Goal: Transaction & Acquisition: Register for event/course

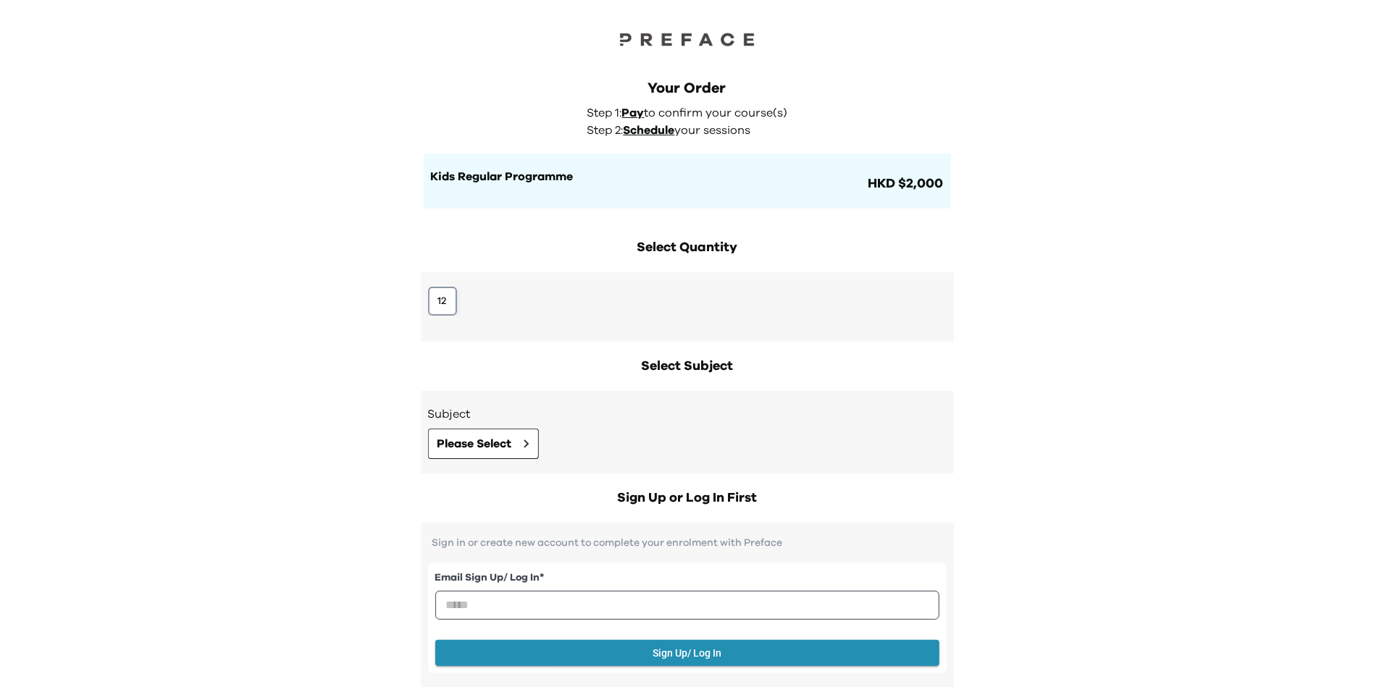
click at [435, 296] on button "12" at bounding box center [442, 301] width 29 height 29
click at [498, 461] on div "Subject Please Select" at bounding box center [687, 432] width 533 height 83
click at [498, 445] on span "Please Select" at bounding box center [475, 443] width 75 height 17
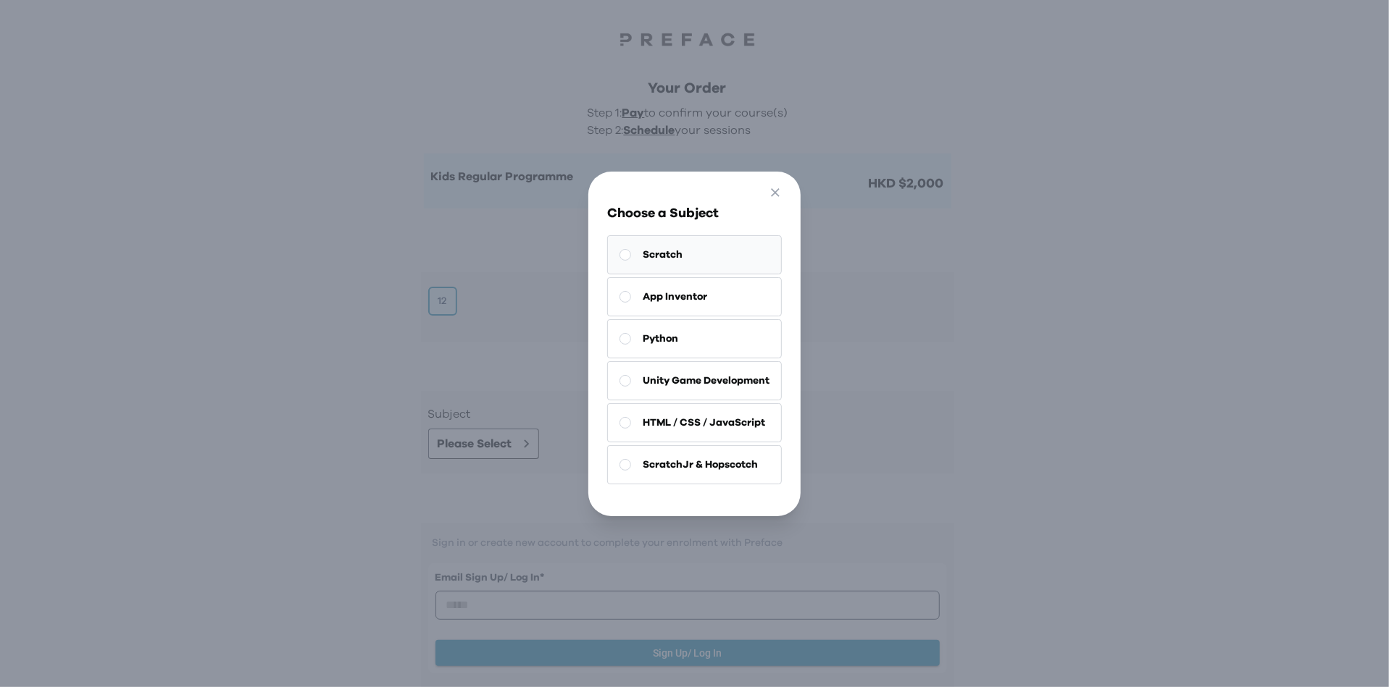
click at [698, 241] on button "Scratch" at bounding box center [694, 254] width 175 height 39
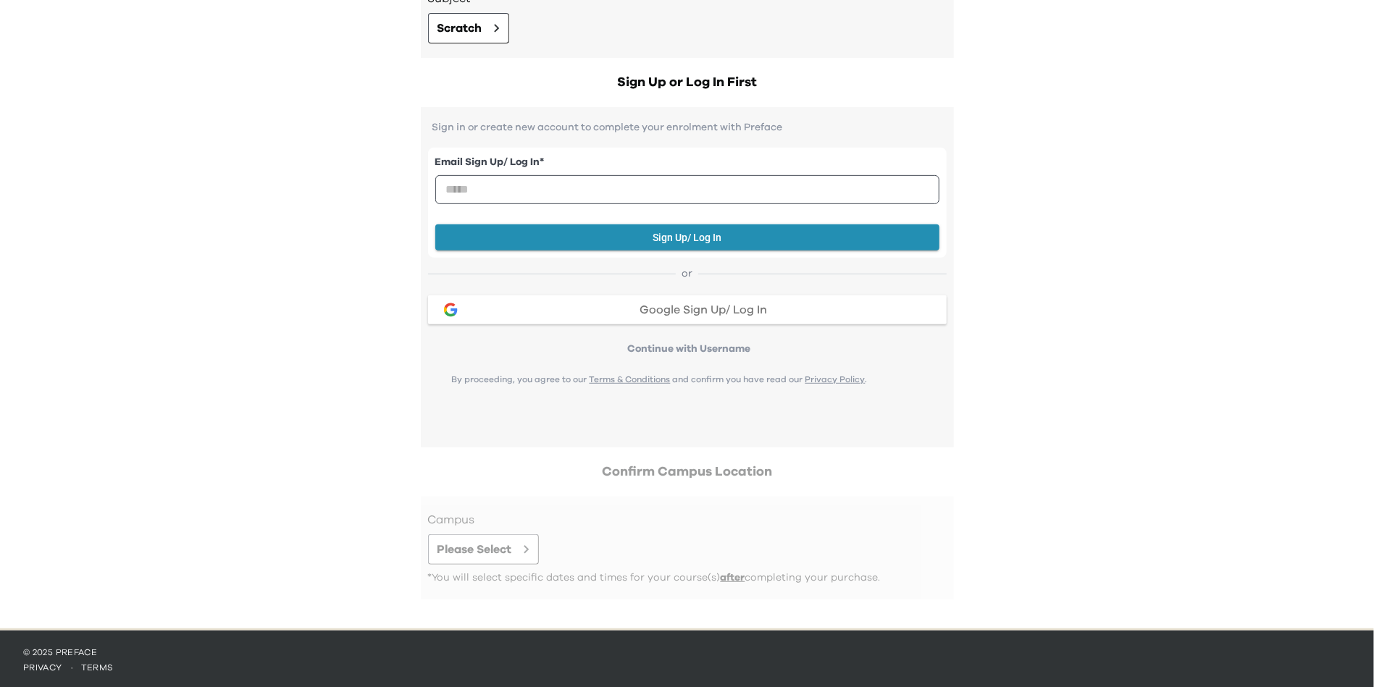
scroll to position [417, 0]
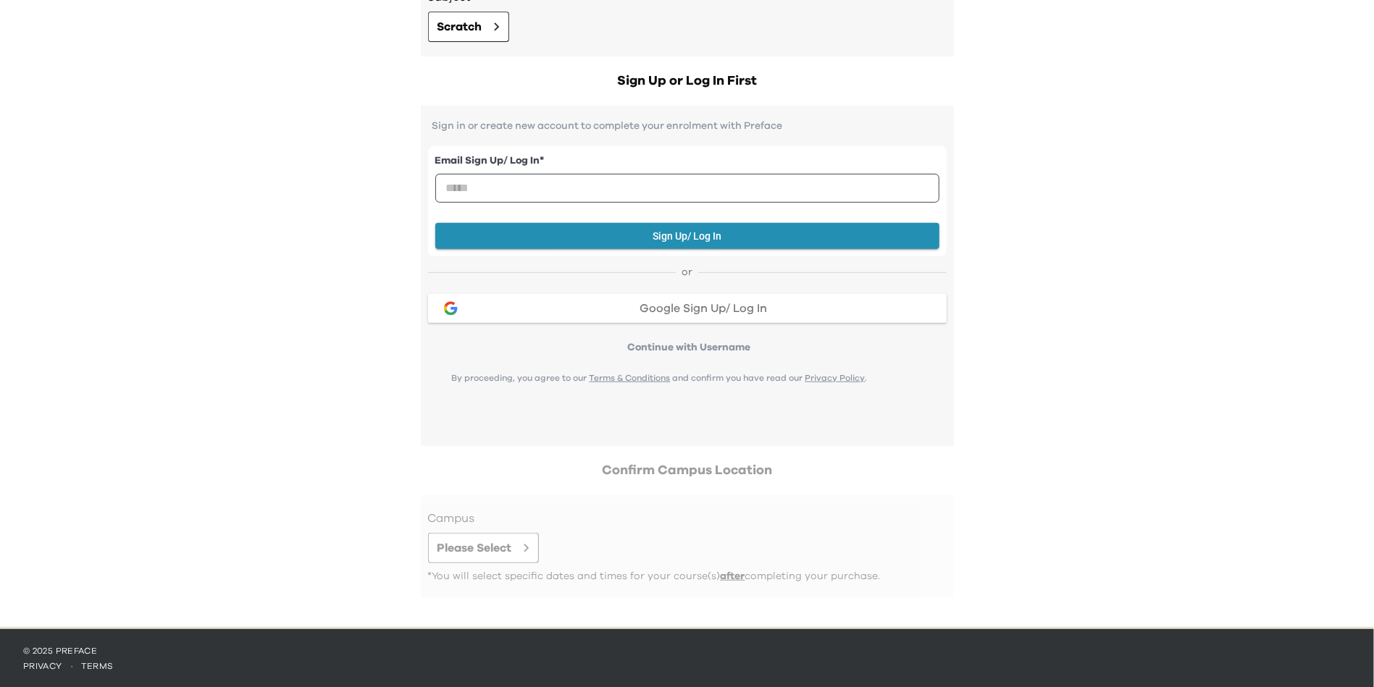
click at [679, 312] on span "Google Sign Up/ Log In" at bounding box center [703, 309] width 127 height 12
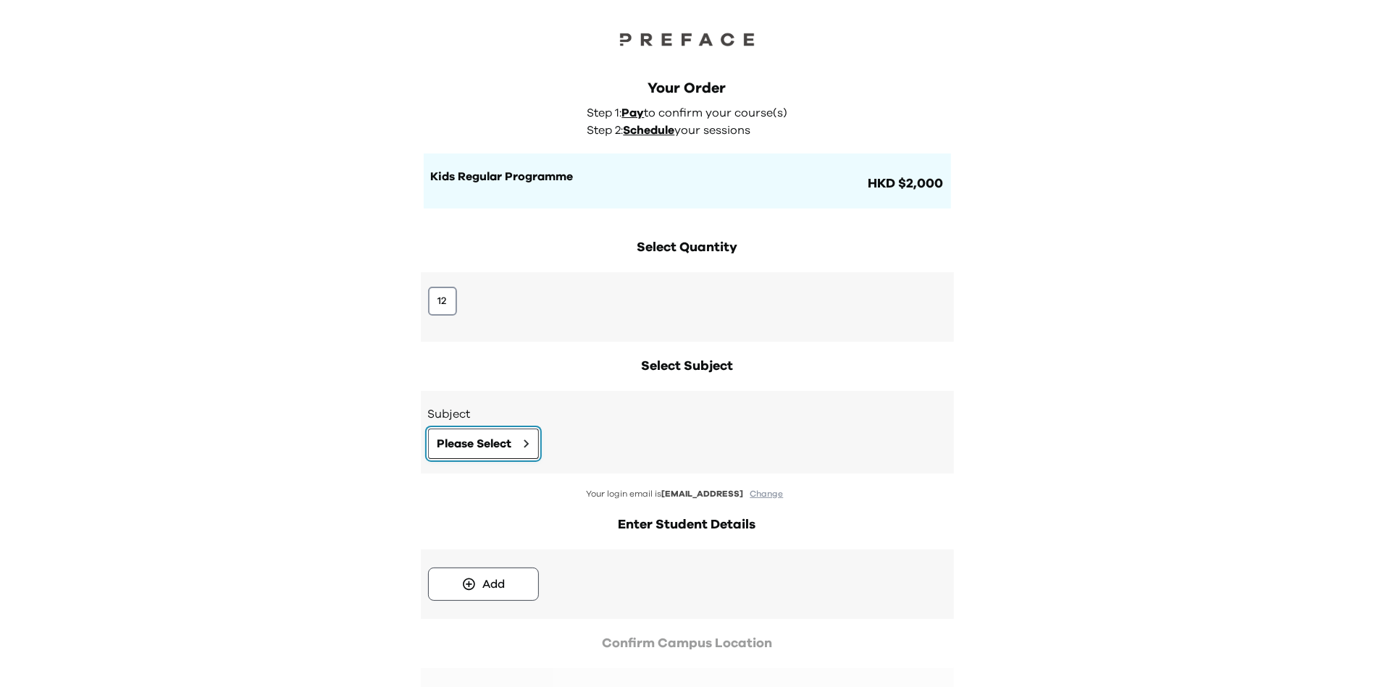
click at [480, 435] on button "Please Select" at bounding box center [483, 444] width 111 height 30
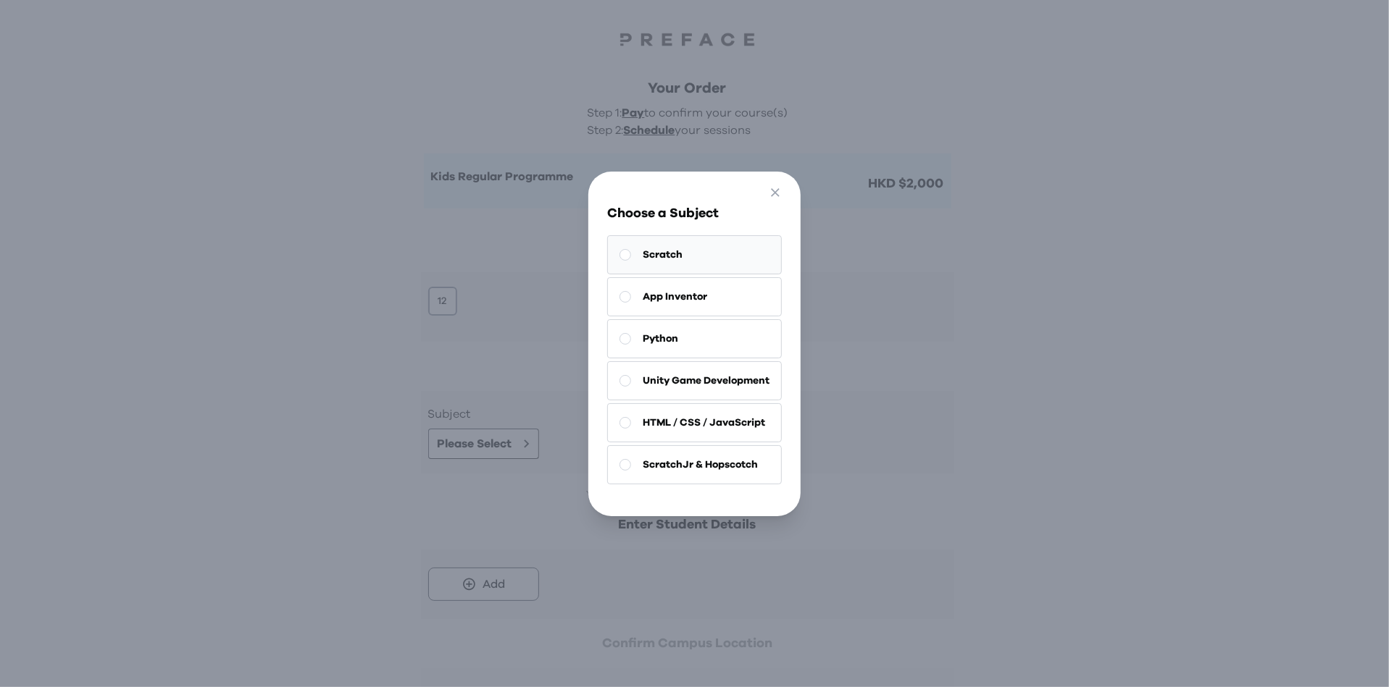
click at [689, 246] on button "Scratch" at bounding box center [694, 254] width 175 height 39
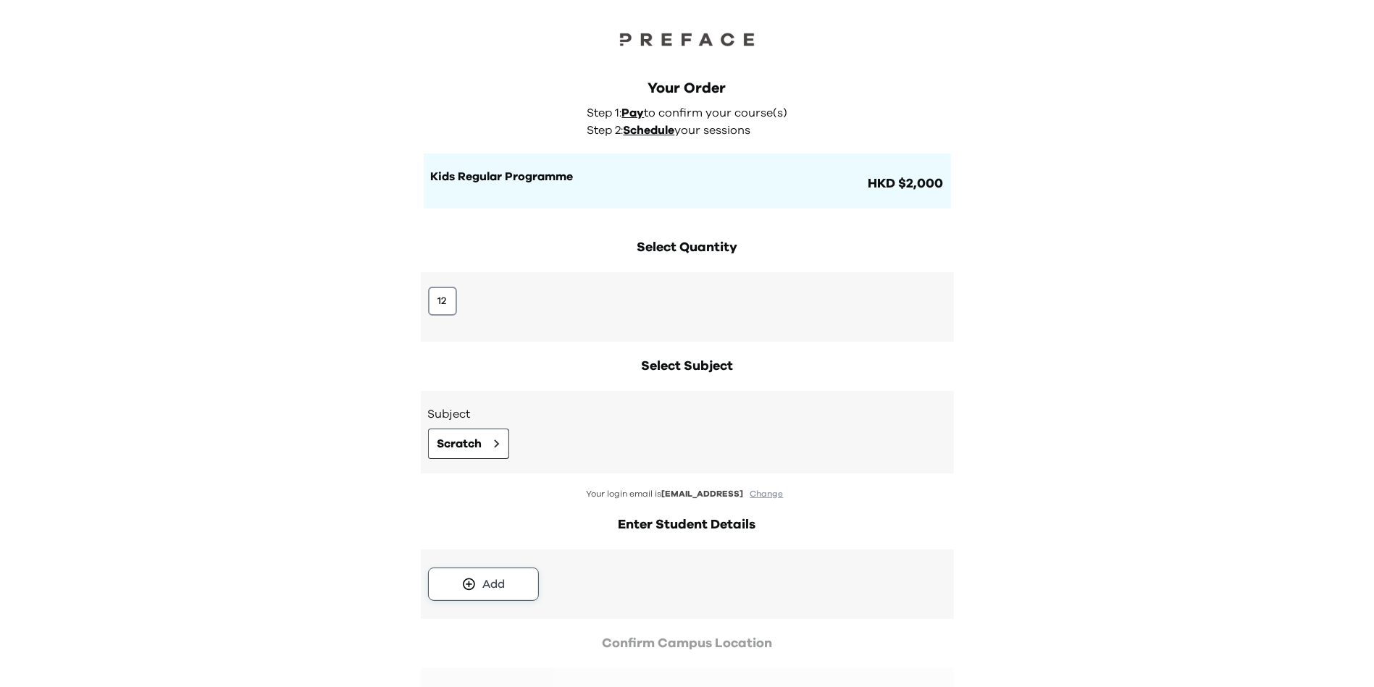
click at [506, 569] on button "Add" at bounding box center [483, 584] width 111 height 33
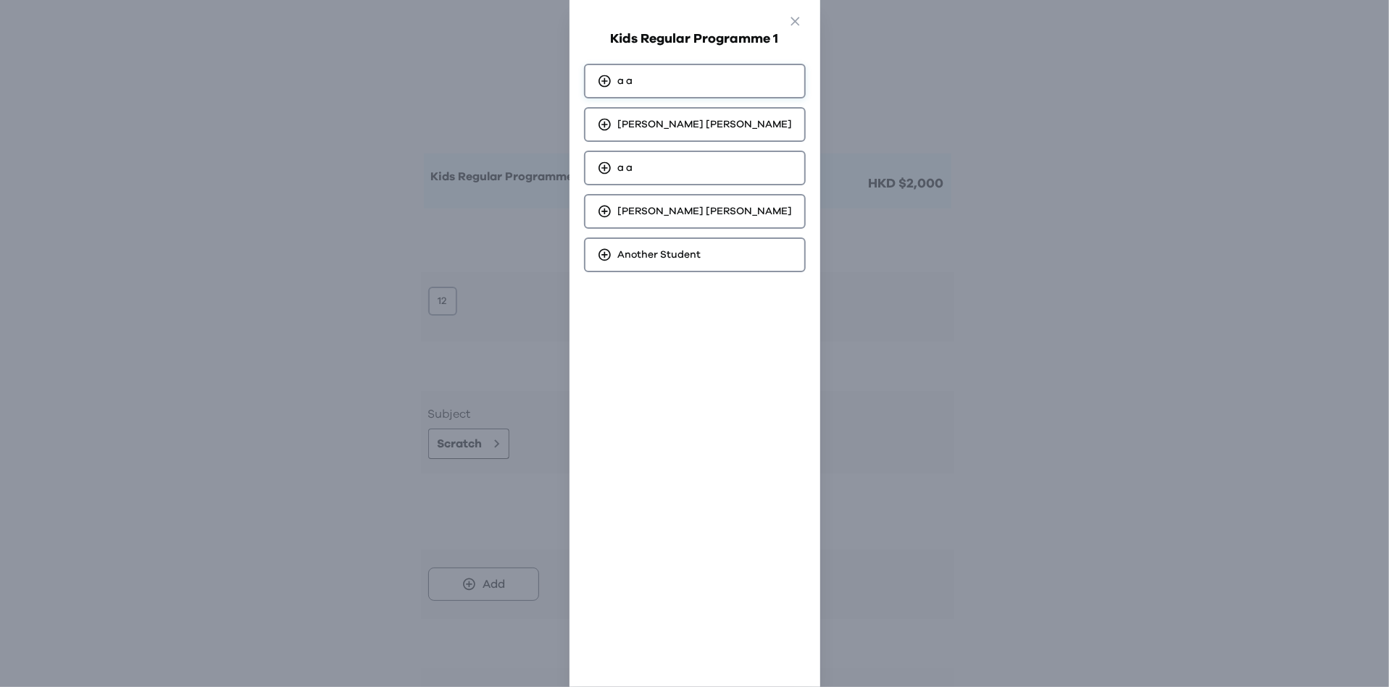
click at [675, 86] on div "a a" at bounding box center [695, 81] width 222 height 35
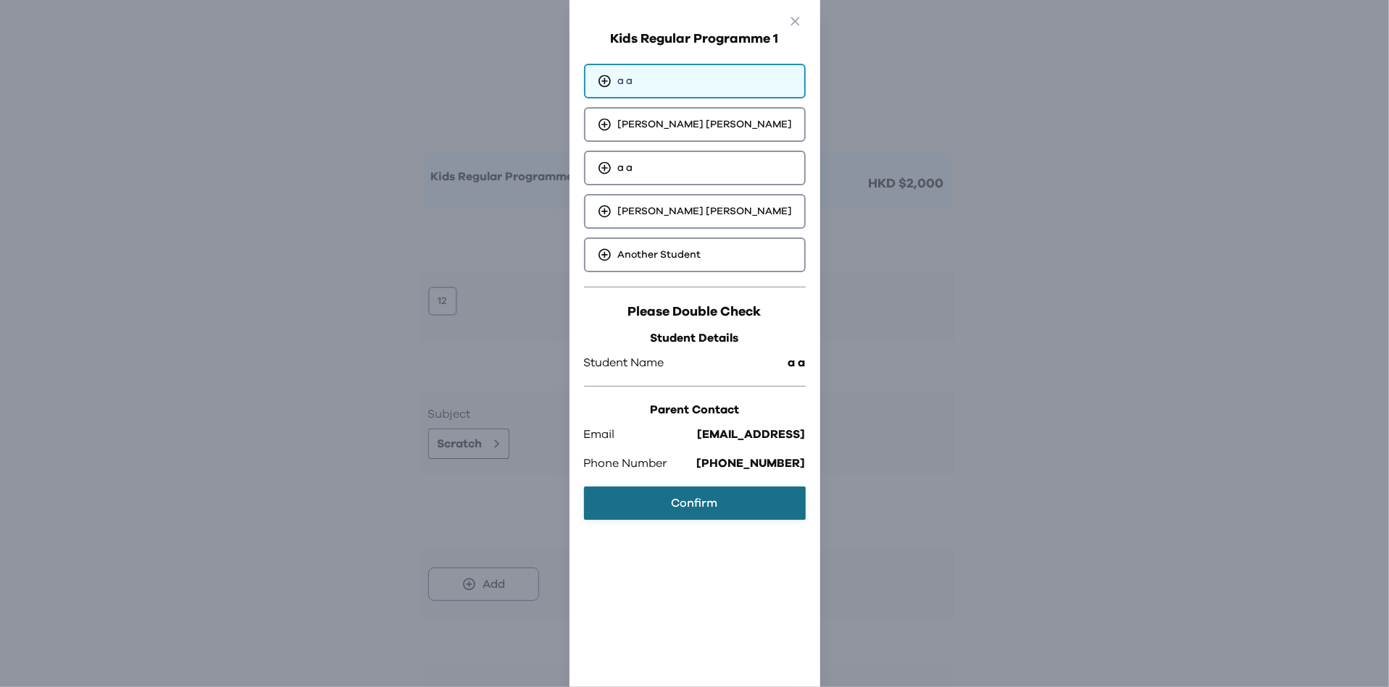
click at [722, 516] on button "Confirm" at bounding box center [695, 503] width 222 height 33
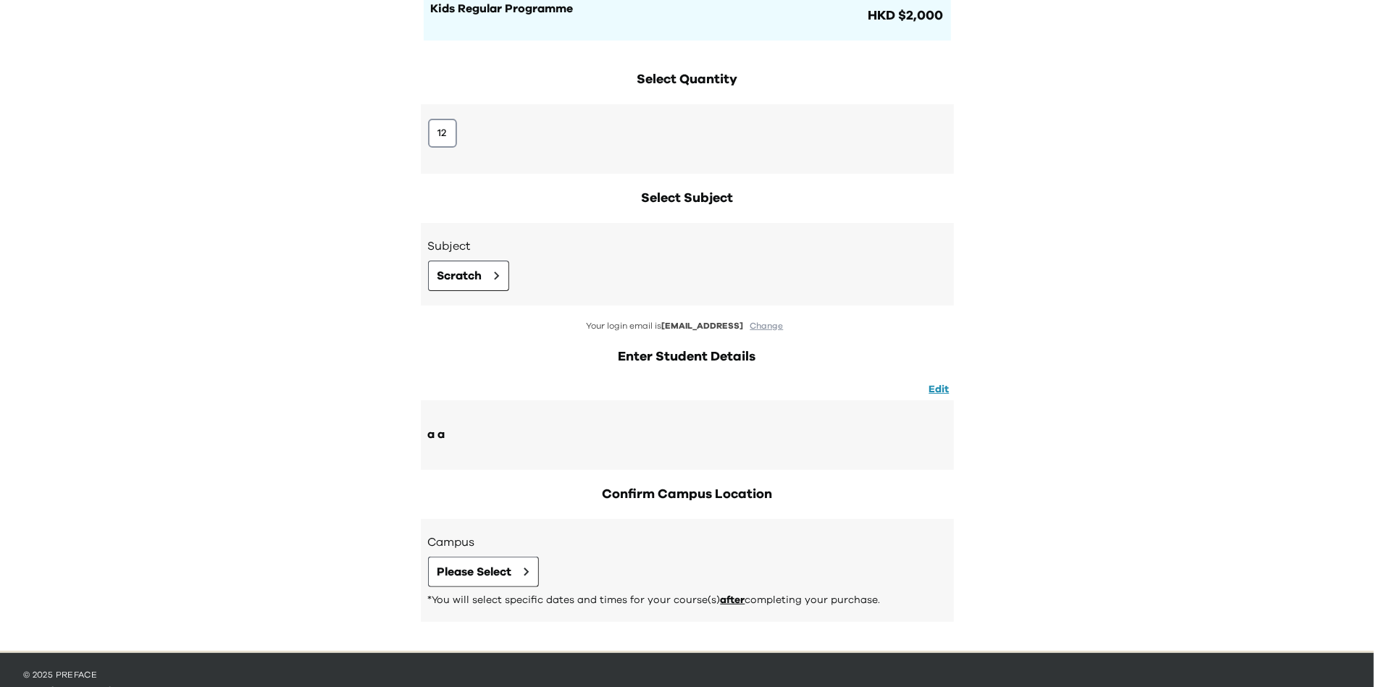
scroll to position [192, 0]
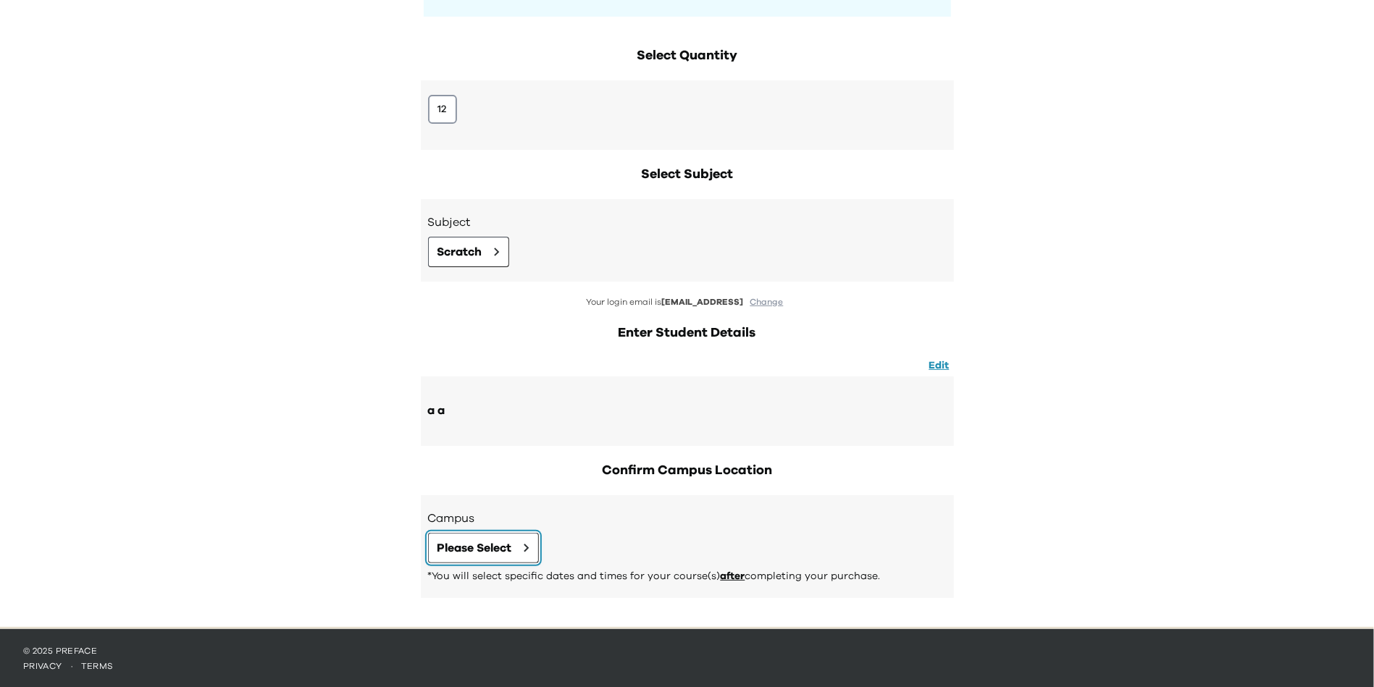
click at [498, 553] on span "Please Select" at bounding box center [475, 548] width 75 height 17
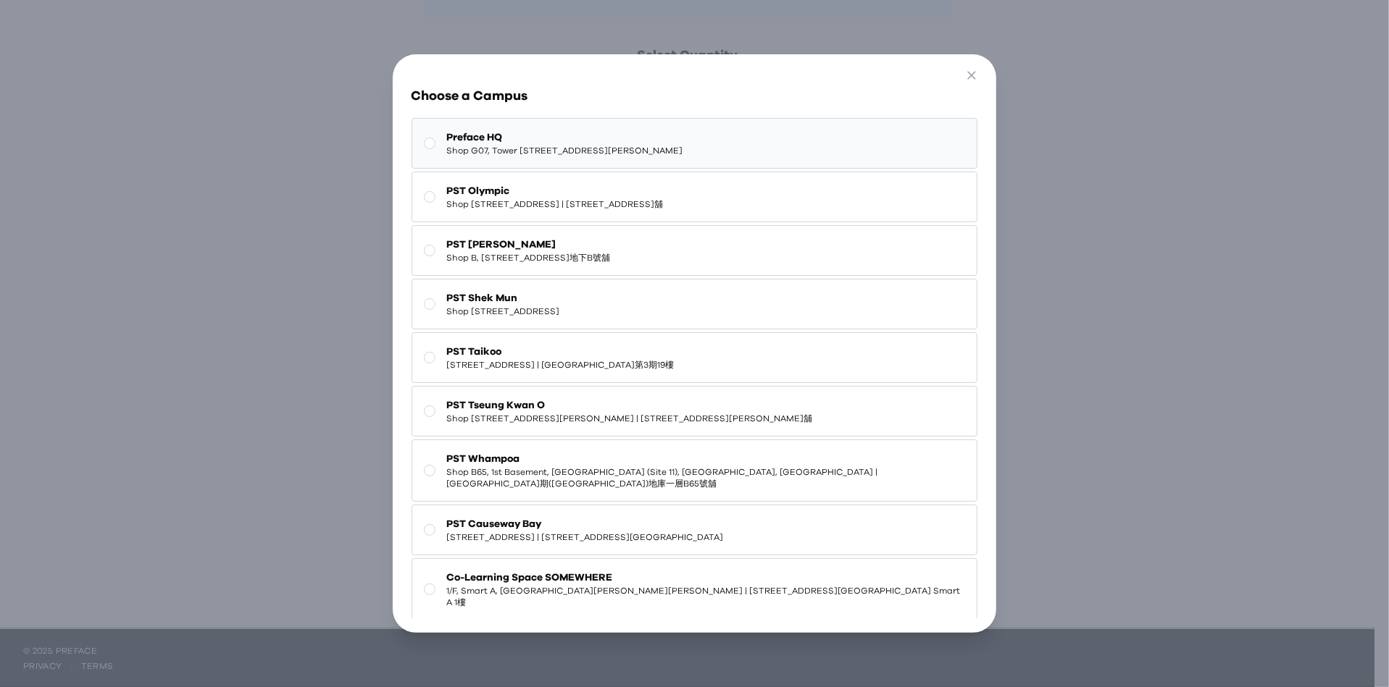
click at [539, 146] on span "Shop G07, Tower [STREET_ADDRESS][PERSON_NAME]" at bounding box center [565, 151] width 236 height 12
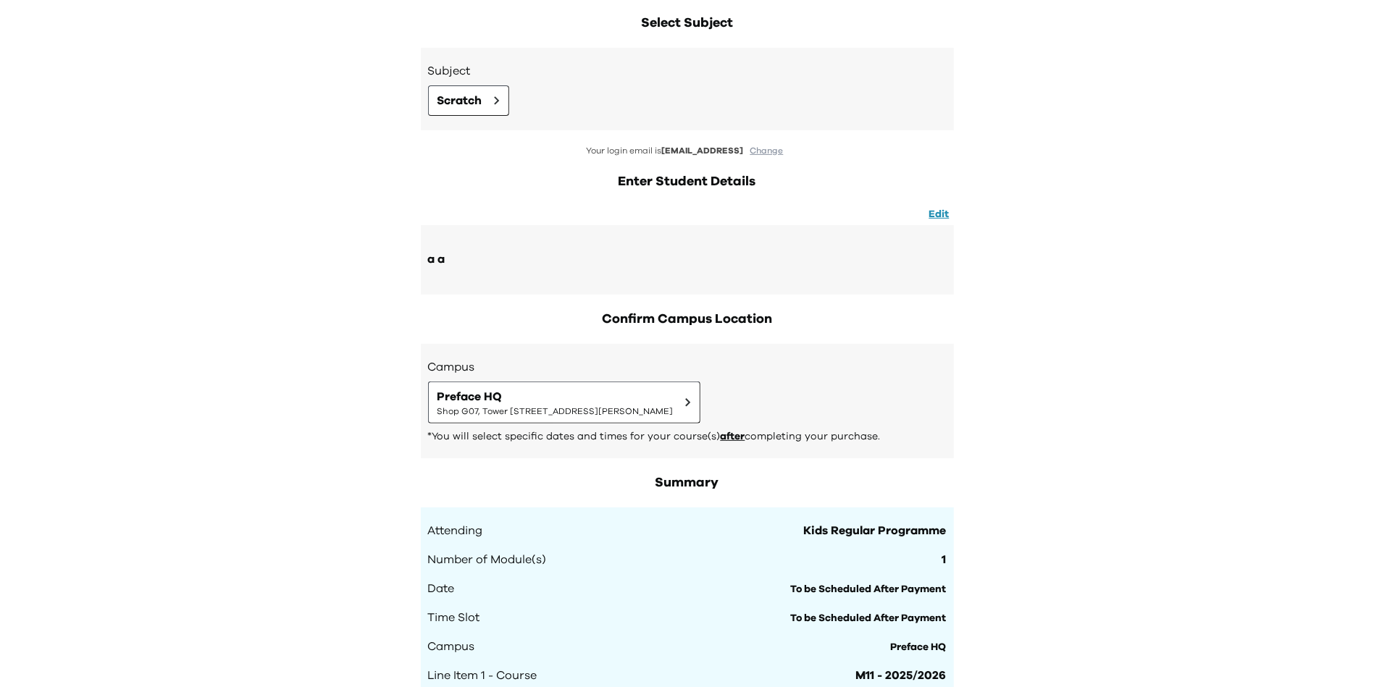
scroll to position [0, 0]
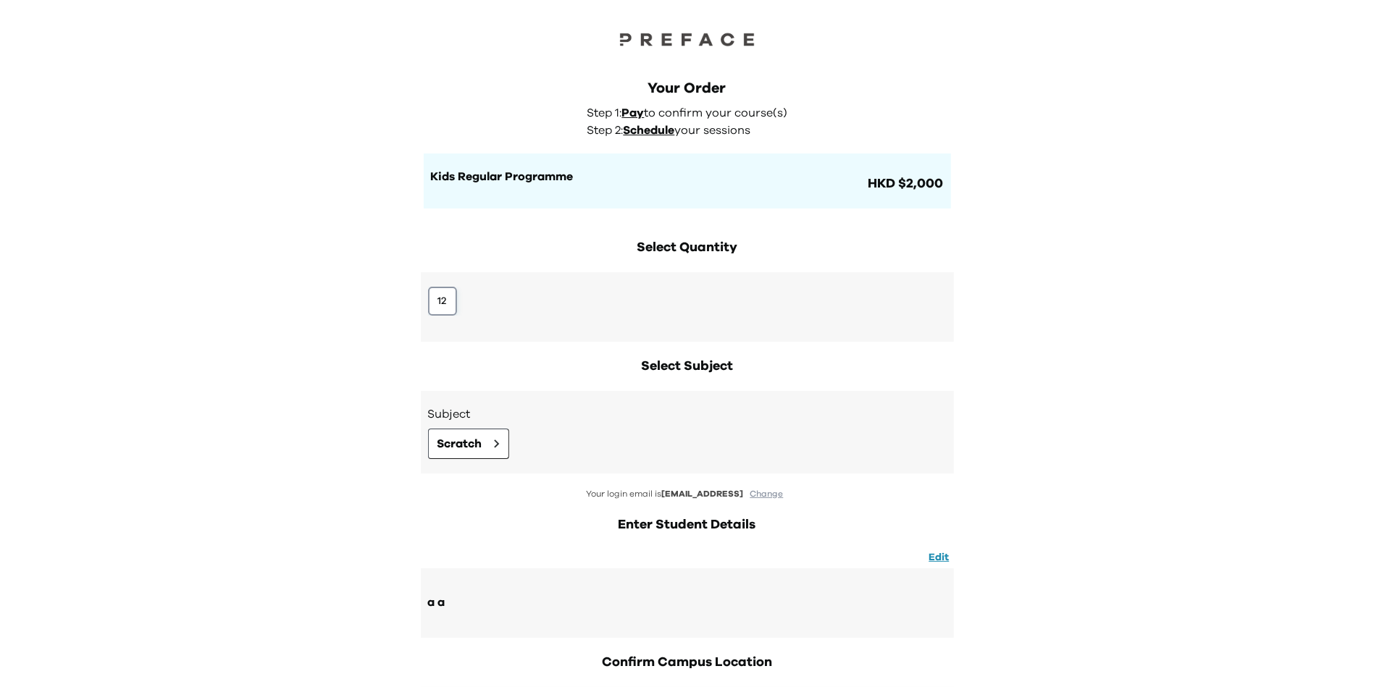
click at [435, 292] on button "12" at bounding box center [442, 301] width 29 height 29
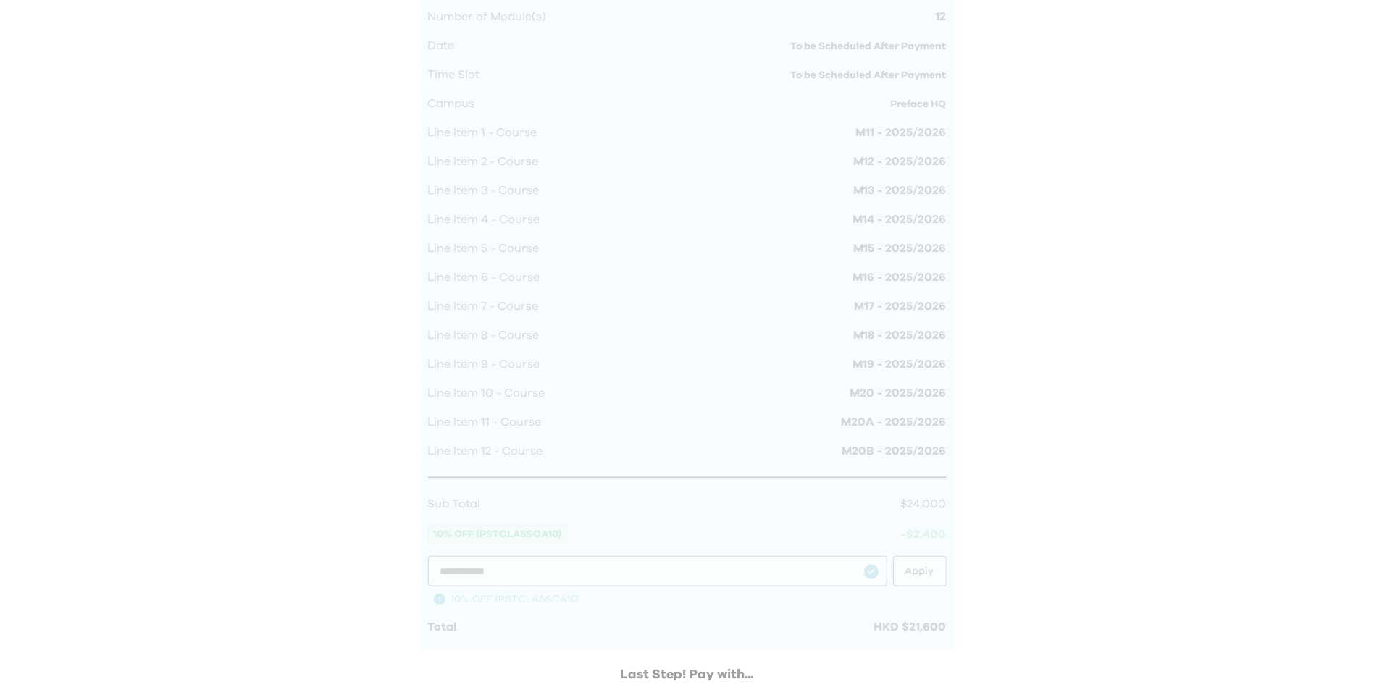
scroll to position [1040, 0]
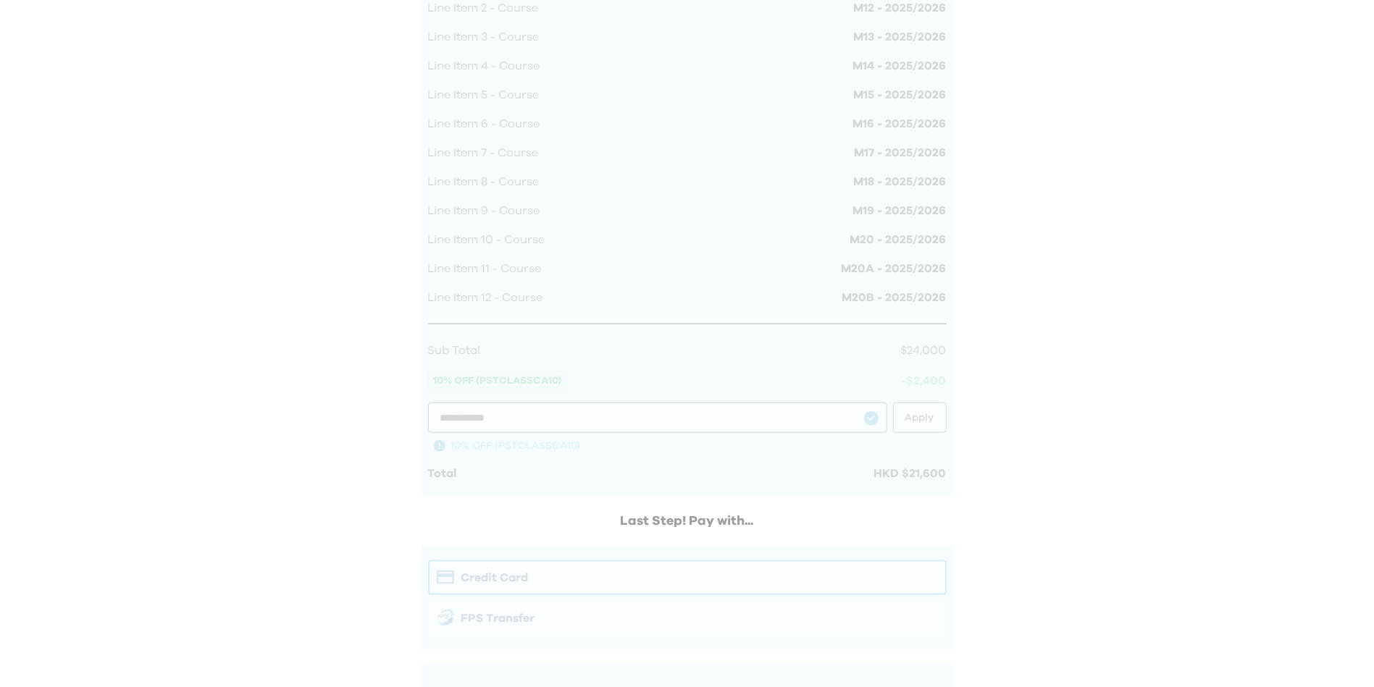
click at [724, 448] on div at bounding box center [687, 305] width 533 height 1058
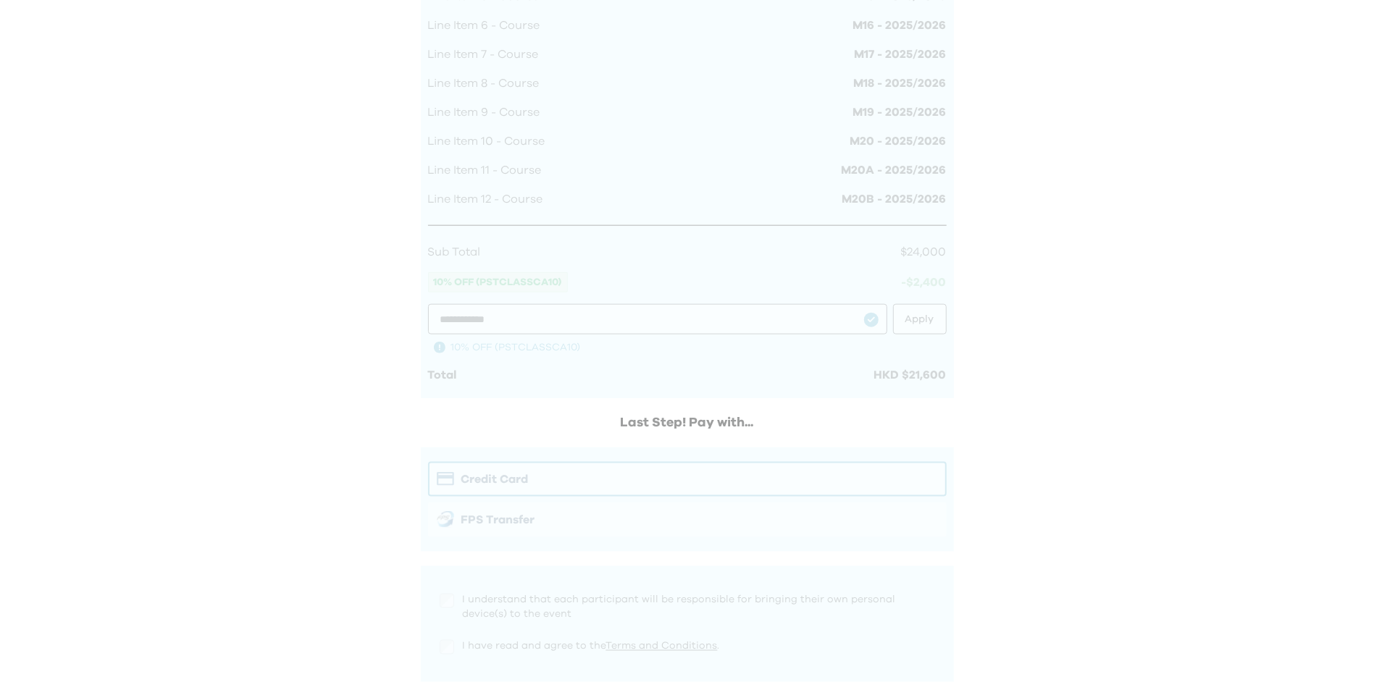
scroll to position [1261, 0]
